Goal: Information Seeking & Learning: Find specific fact

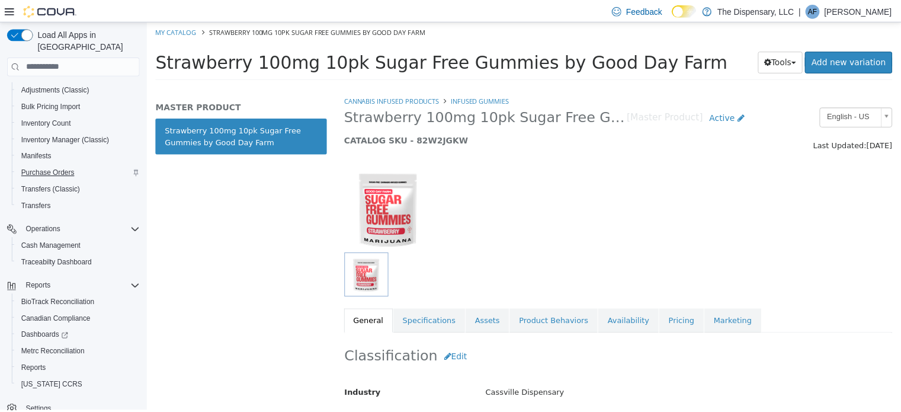
scroll to position [185, 0]
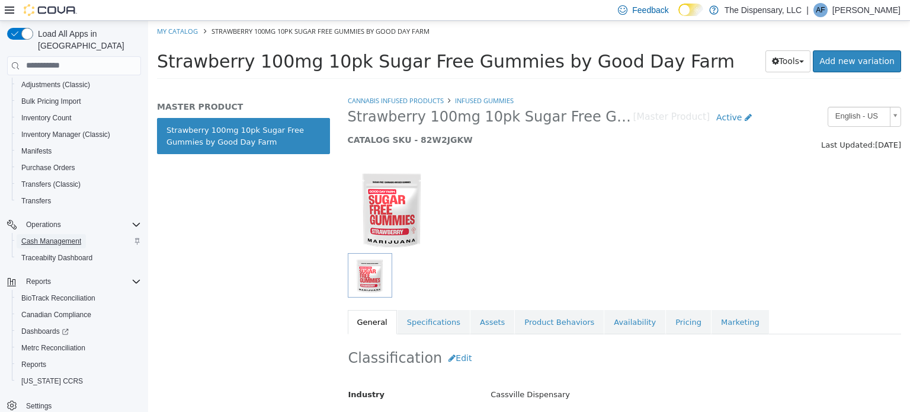
click at [52, 236] on span "Cash Management" at bounding box center [51, 240] width 60 height 9
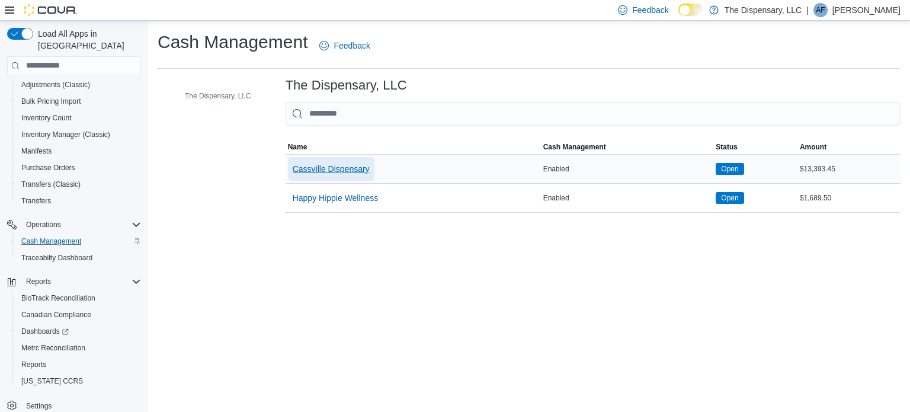
click at [345, 170] on span "Cassville Dispensary" at bounding box center [331, 169] width 77 height 12
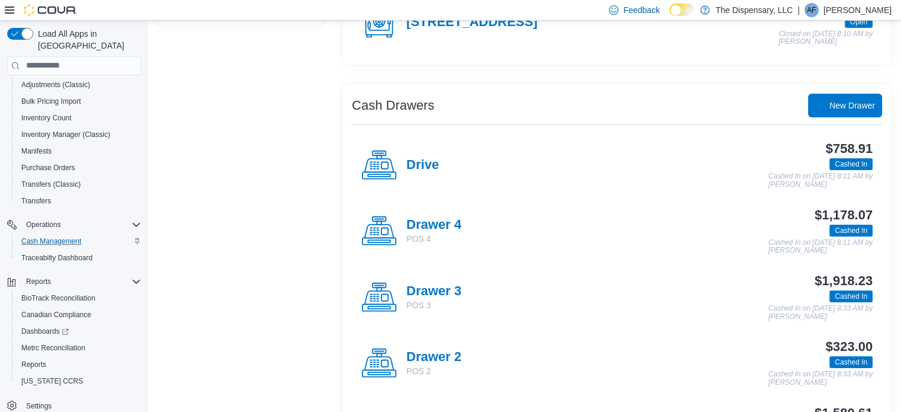
scroll to position [178, 0]
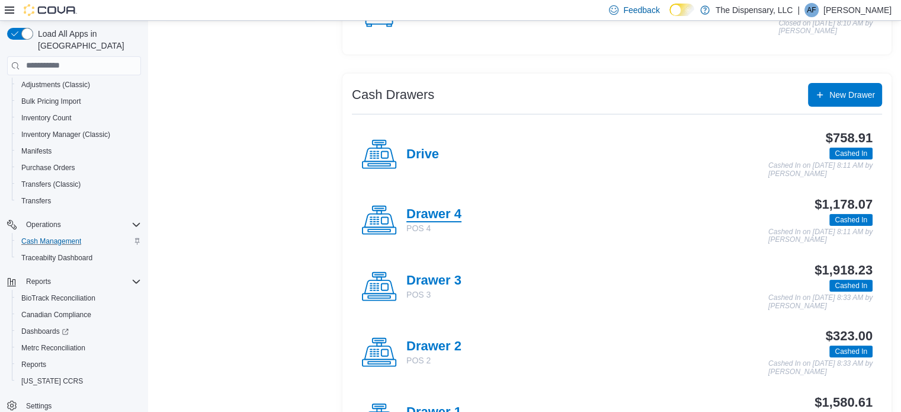
click at [429, 212] on h4 "Drawer 4" at bounding box center [433, 214] width 55 height 15
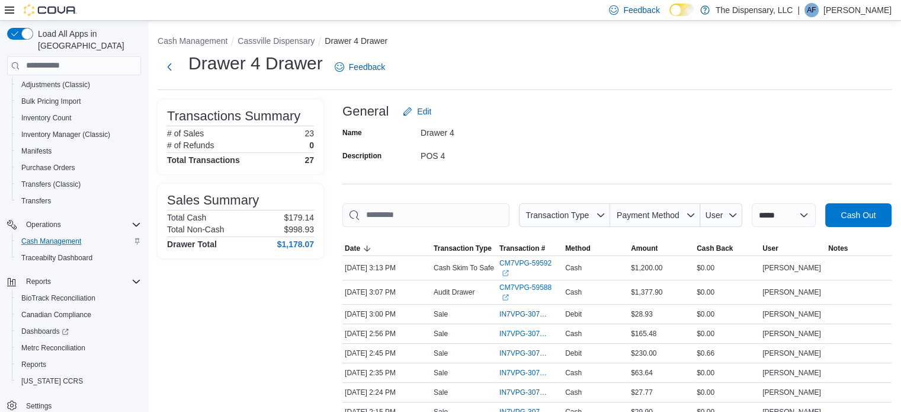
click at [251, 35] on li "Cassville Dispensary" at bounding box center [281, 41] width 87 height 12
click at [251, 38] on button "Cassville Dispensary" at bounding box center [276, 40] width 77 height 9
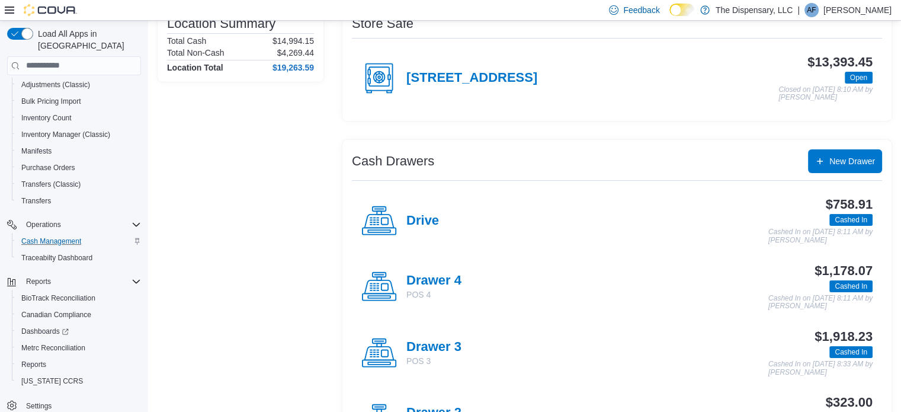
scroll to position [237, 0]
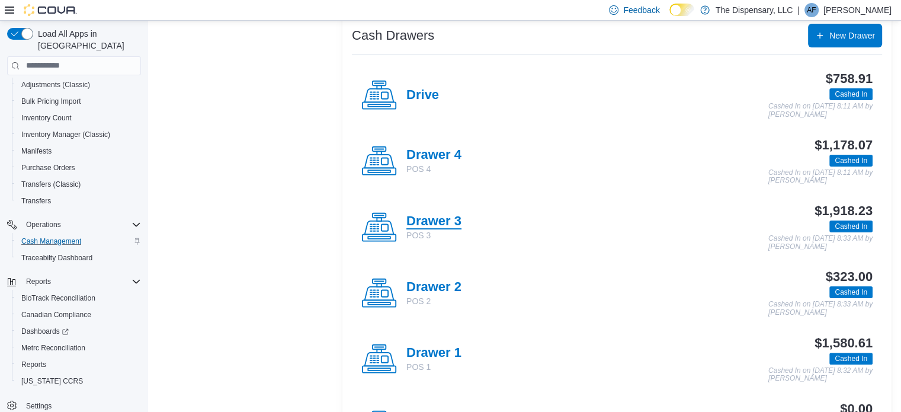
click at [450, 214] on h4 "Drawer 3" at bounding box center [433, 221] width 55 height 15
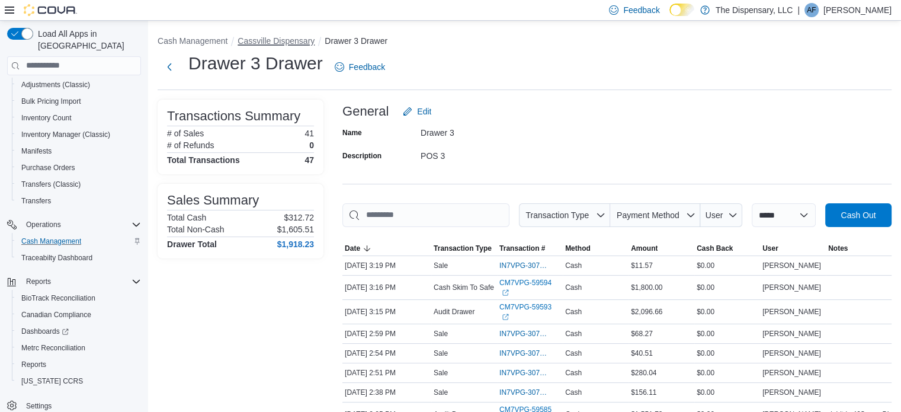
click at [289, 43] on button "Cassville Dispensary" at bounding box center [276, 40] width 77 height 9
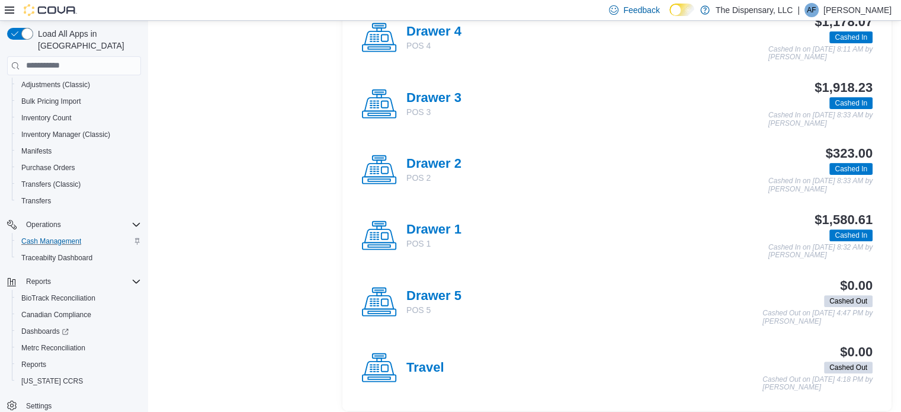
scroll to position [366, 0]
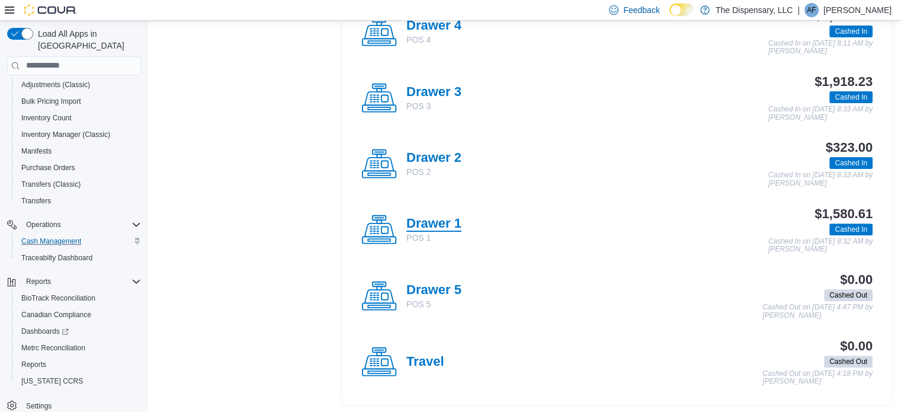
click at [443, 223] on h4 "Drawer 1" at bounding box center [433, 223] width 55 height 15
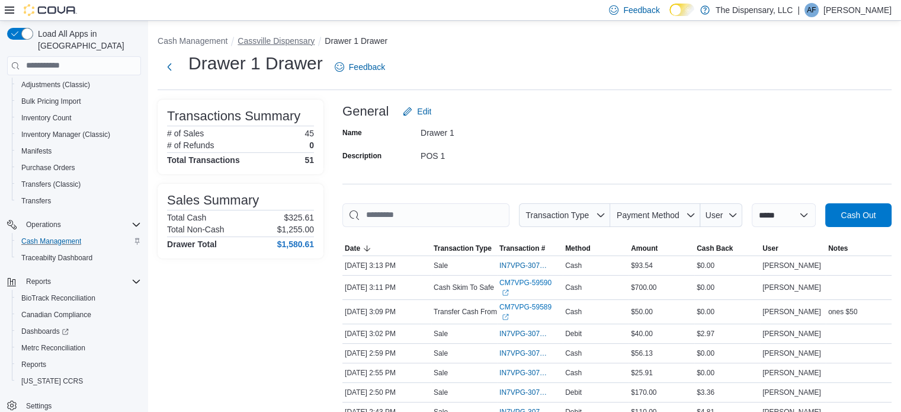
drag, startPoint x: 292, startPoint y: 33, endPoint x: 292, endPoint y: 40, distance: 7.1
click at [293, 45] on button "Cassville Dispensary" at bounding box center [276, 40] width 77 height 9
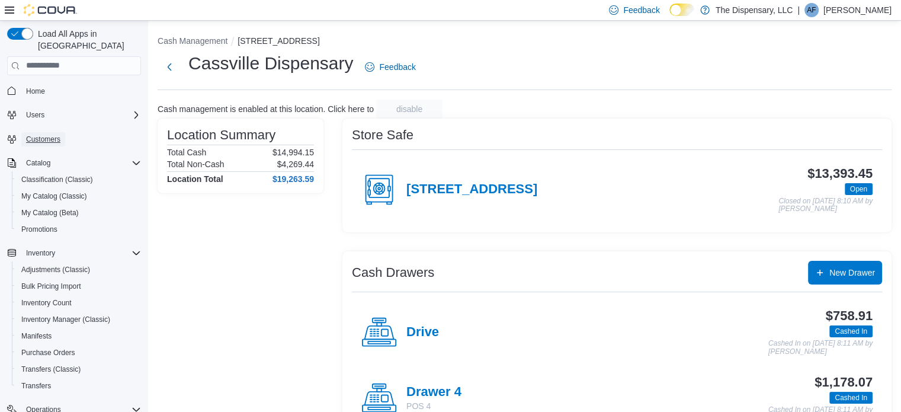
click at [55, 133] on span "Customers" at bounding box center [43, 139] width 34 height 14
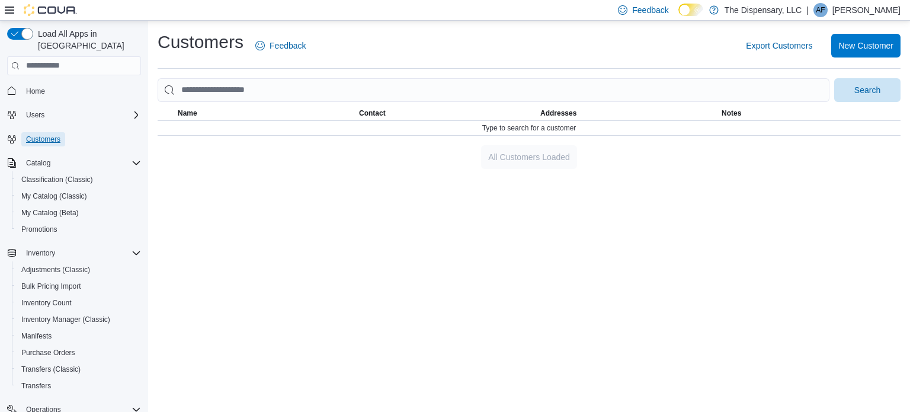
click at [43, 134] on span "Customers" at bounding box center [43, 138] width 34 height 9
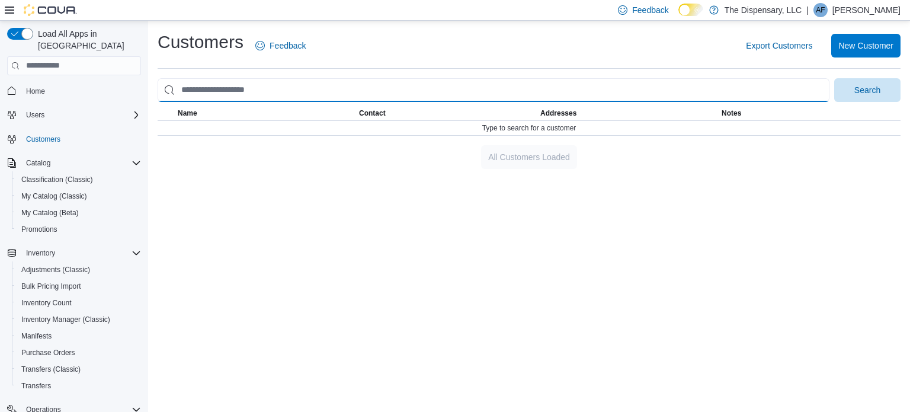
click at [289, 98] on input "search" at bounding box center [494, 90] width 672 height 24
type input "**********"
click at [834, 78] on button "Search" at bounding box center [867, 90] width 66 height 24
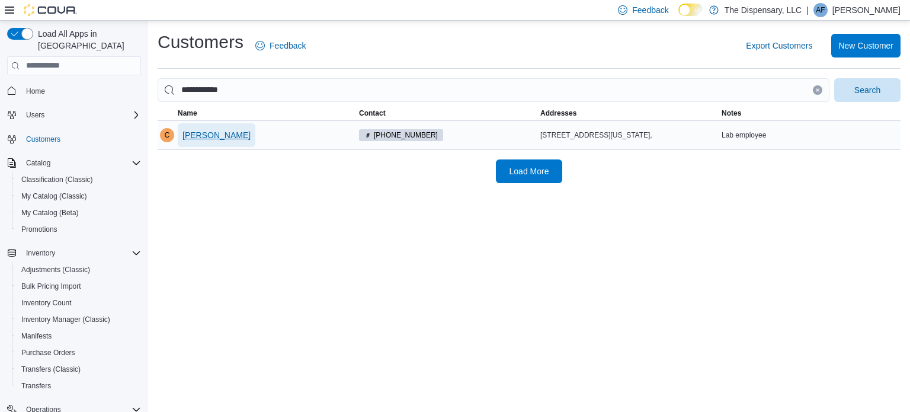
click at [207, 136] on span "[PERSON_NAME]" at bounding box center [216, 135] width 68 height 12
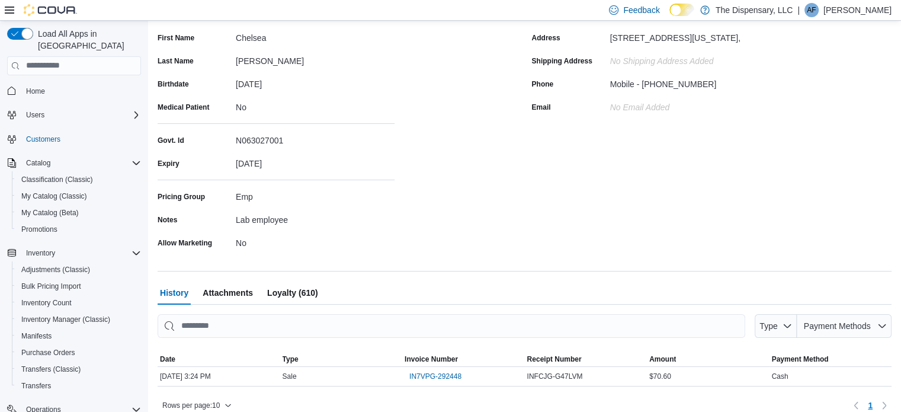
scroll to position [149, 0]
